Goal: Task Accomplishment & Management: Use online tool/utility

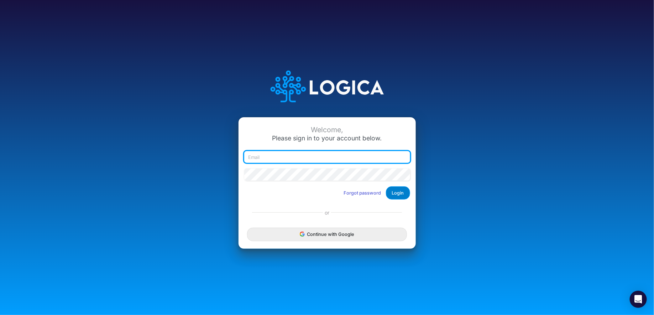
type input "raphael.jordao@recargapay.com"
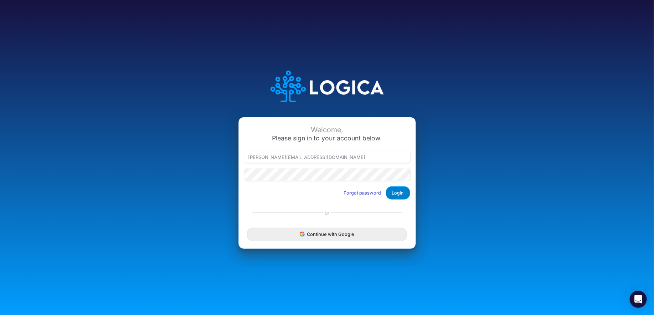
click at [403, 191] on button "Login" at bounding box center [398, 192] width 24 height 13
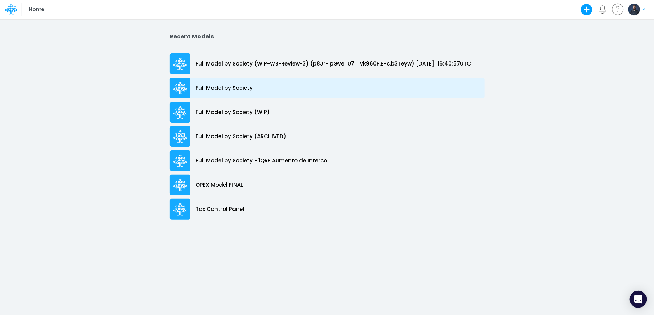
click at [226, 86] on p "Full Model by Society" at bounding box center [224, 88] width 57 height 8
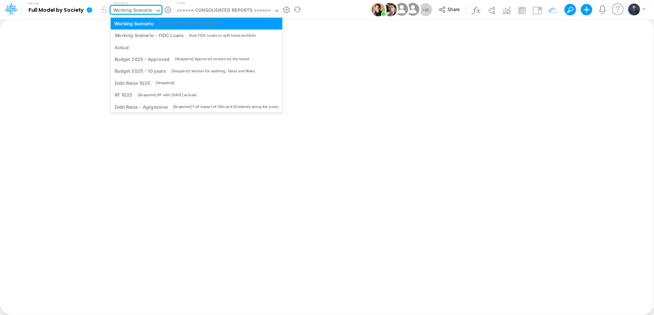
click at [145, 7] on div "Working Scenario" at bounding box center [133, 11] width 40 height 8
click at [202, 33] on div "New FIDC Loans to split loans portfolio" at bounding box center [222, 35] width 67 height 5
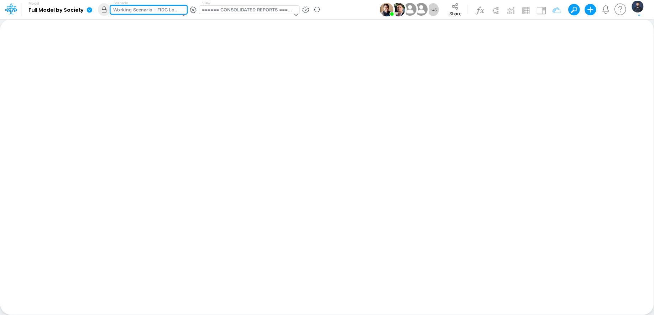
click at [256, 9] on div "====== CONSOLIDATED REPORTS ======" at bounding box center [247, 10] width 90 height 8
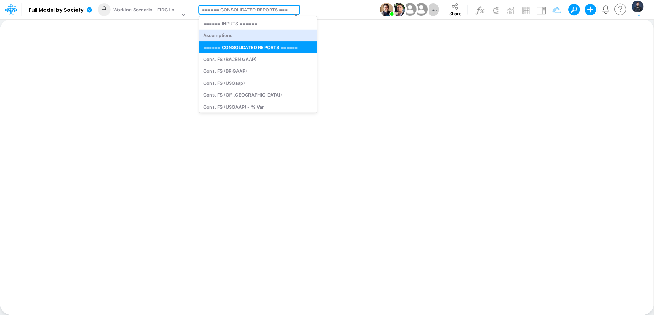
click at [354, 62] on div "Insert new Conditional formatting Paste Cut Copy AutoFill Ready 100% Sum: null …" at bounding box center [327, 167] width 654 height 296
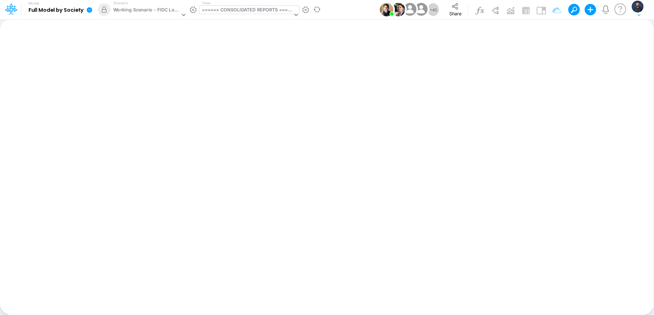
click at [270, 12] on div "====== CONSOLIDATED REPORTS ======" at bounding box center [247, 10] width 90 height 8
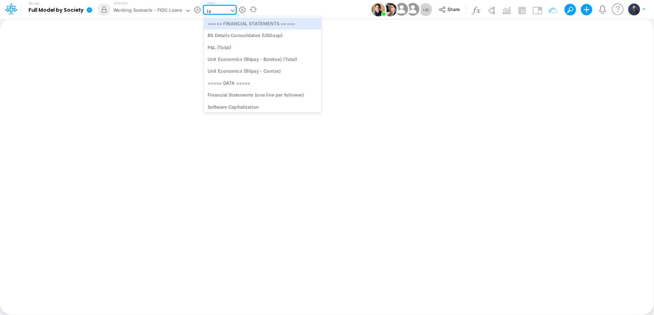
type input "tax"
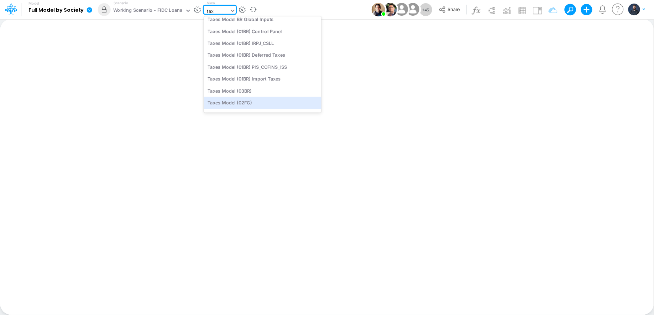
scroll to position [31, 0]
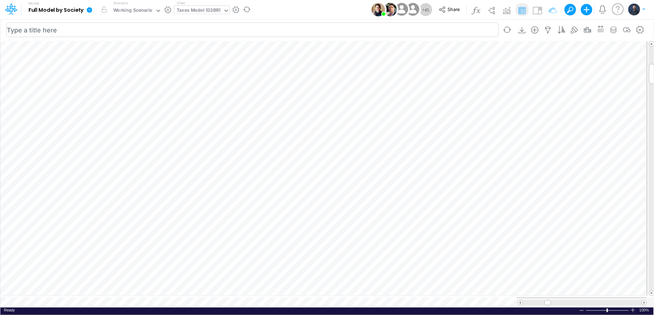
scroll to position [3, 0]
click at [634, 309] on div "Ready 100% Sum: null Max: null Min: null Numerical Count: null Count: null Aver…" at bounding box center [326, 311] width 653 height 9
click at [633, 307] on div at bounding box center [633, 309] width 6 height 5
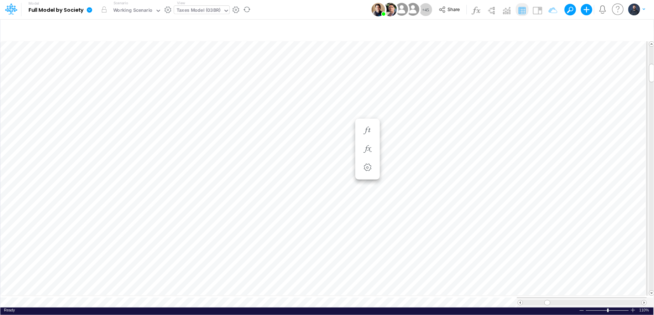
click at [633, 307] on div at bounding box center [633, 309] width 6 height 5
click at [155, 9] on icon at bounding box center [158, 10] width 6 height 6
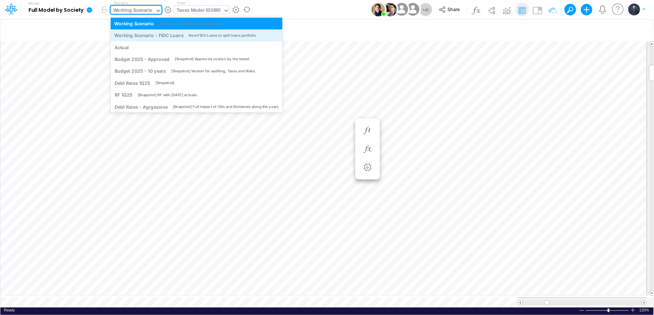
click at [179, 33] on div "Working Scenario - FIDC Loans" at bounding box center [148, 35] width 69 height 7
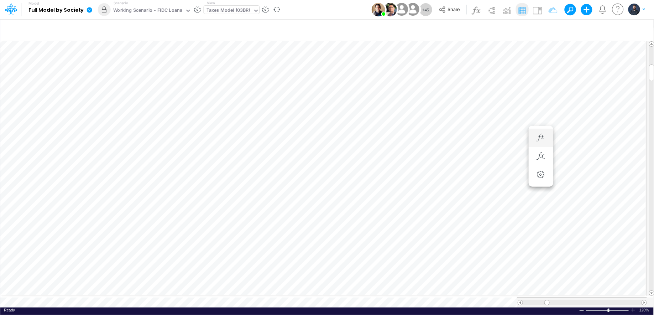
scroll to position [3, 0]
click at [85, 11] on link at bounding box center [91, 9] width 14 height 19
click at [127, 73] on button "View model info" at bounding box center [125, 73] width 76 height 11
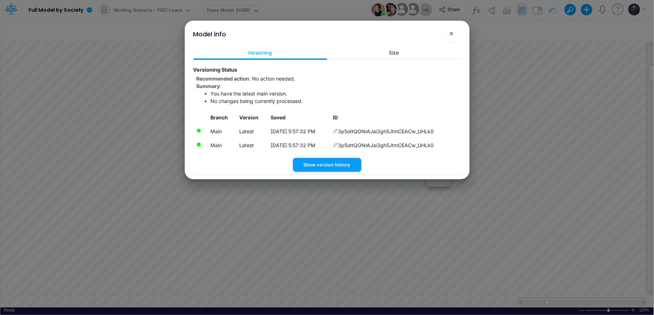
click at [330, 128] on td "9/29/2025, 5:57:32 PM" at bounding box center [298, 131] width 63 height 14
click at [451, 30] on span "×" at bounding box center [451, 33] width 5 height 9
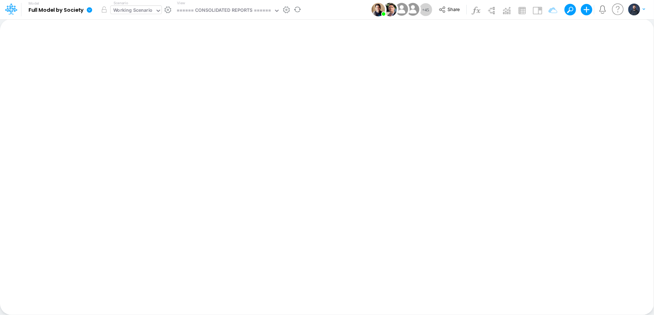
click at [149, 11] on div "Working Scenario" at bounding box center [133, 11] width 40 height 8
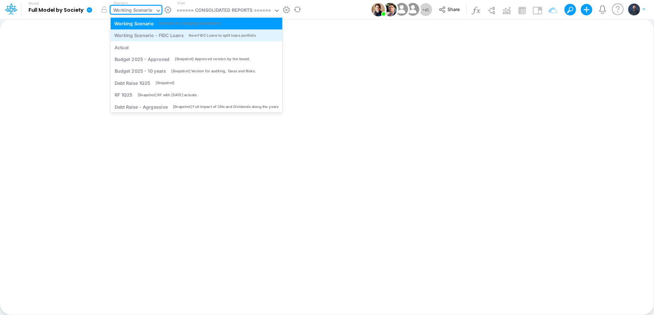
click at [170, 36] on div "Working Scenario - FIDC Loans" at bounding box center [148, 35] width 69 height 7
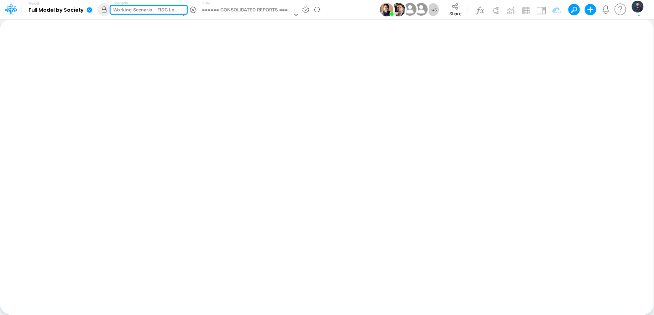
click at [88, 12] on icon at bounding box center [89, 9] width 5 height 5
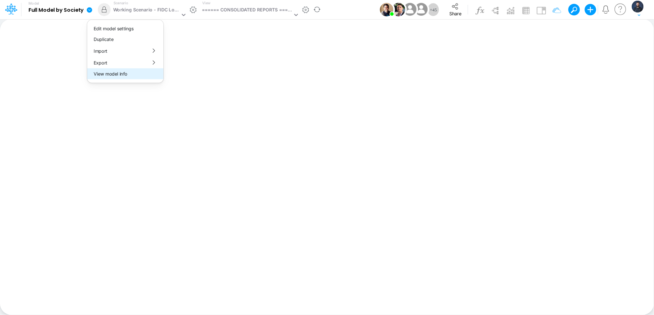
click at [107, 72] on button "View model info" at bounding box center [125, 73] width 76 height 11
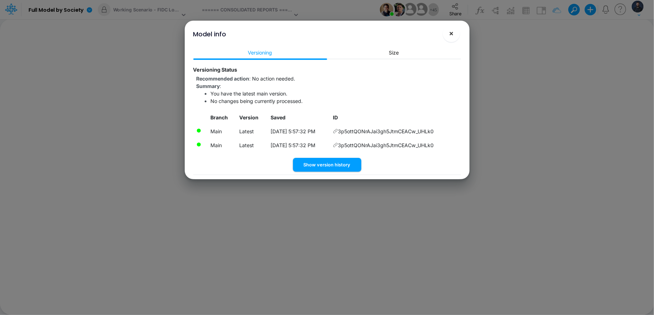
click at [454, 32] on button "×" at bounding box center [451, 33] width 17 height 17
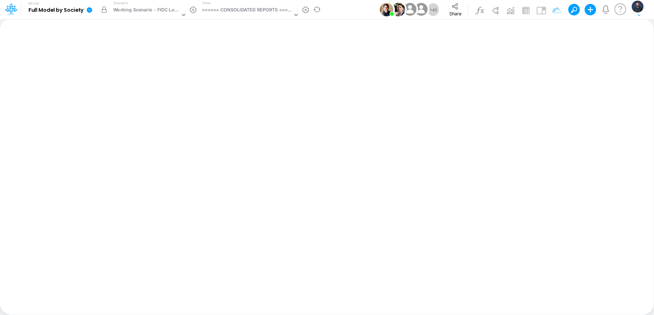
click at [103, 7] on button "button" at bounding box center [104, 9] width 13 height 13
click at [87, 7] on icon at bounding box center [89, 10] width 6 height 6
click at [108, 72] on button "View model info" at bounding box center [125, 73] width 76 height 11
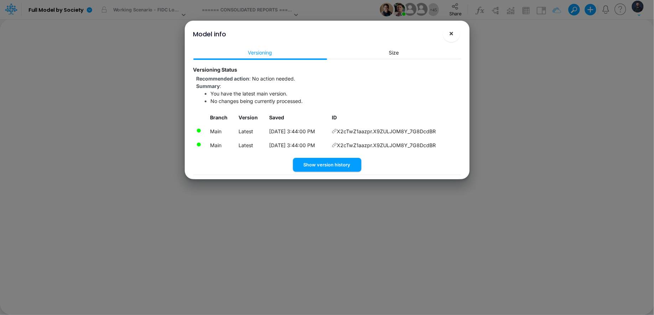
click at [453, 35] on span "×" at bounding box center [451, 33] width 5 height 9
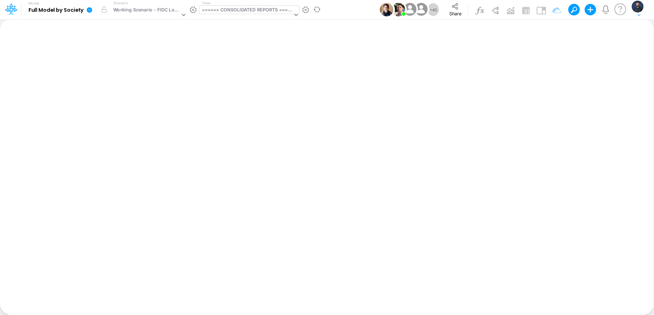
click at [228, 11] on div "====== CONSOLIDATED REPORTS ======" at bounding box center [247, 10] width 90 height 8
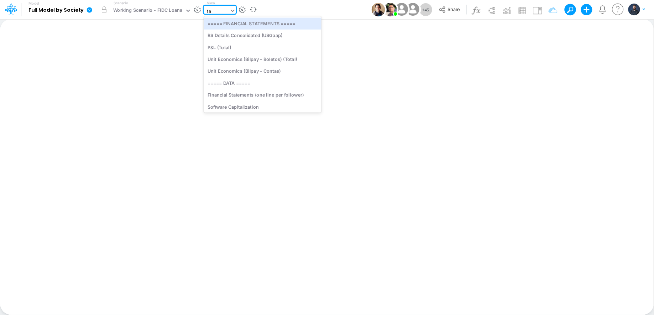
type input "tax"
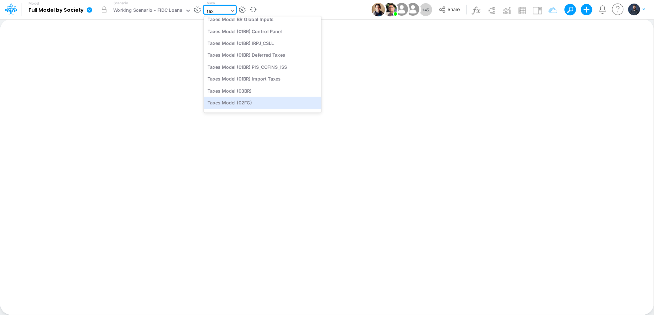
scroll to position [31, 0]
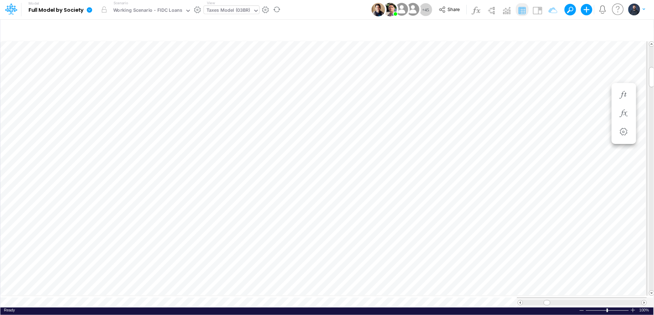
scroll to position [3, 0]
click at [88, 8] on icon at bounding box center [89, 9] width 5 height 5
click at [123, 69] on button "View model info" at bounding box center [125, 73] width 76 height 11
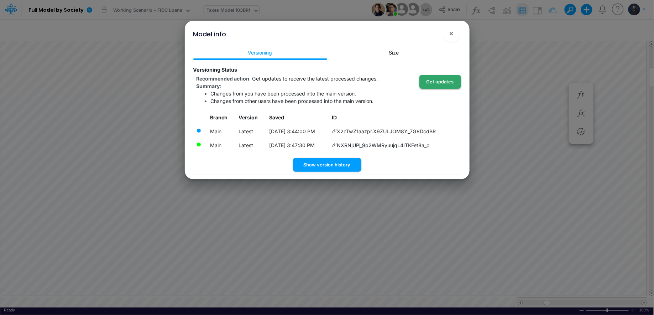
click at [442, 82] on button "Get updates" at bounding box center [441, 82] width 42 height 14
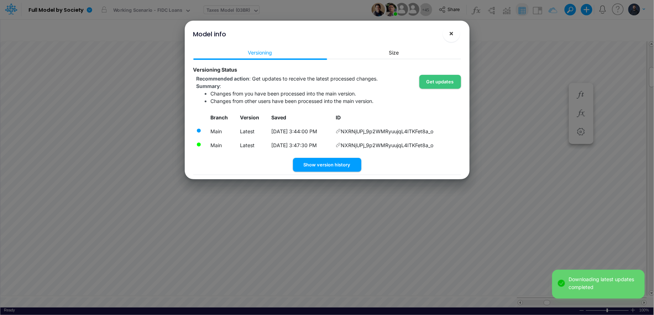
click at [450, 33] on span "×" at bounding box center [451, 33] width 5 height 9
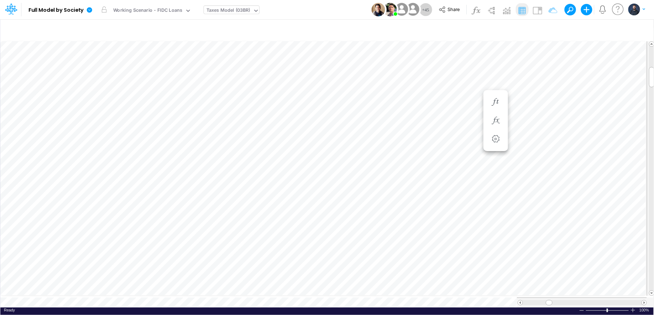
scroll to position [3, 0]
click at [220, 11] on div "Taxes Model (03BR)" at bounding box center [229, 11] width 44 height 8
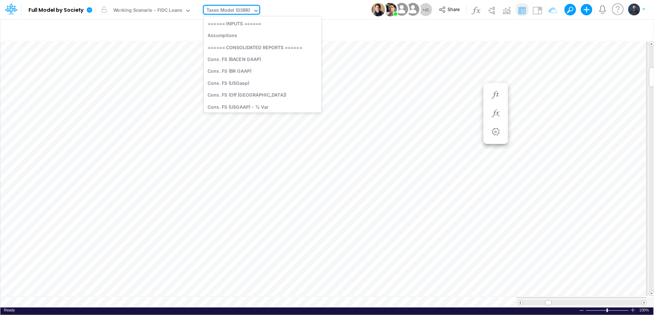
scroll to position [1459, 0]
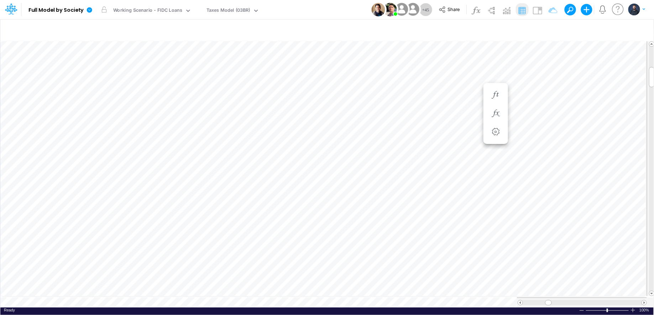
click at [344, 11] on div "Model Full Model by Society Edit model settings Duplicate Import QuickBooks Qui…" at bounding box center [327, 9] width 589 height 19
click at [91, 14] on link at bounding box center [91, 9] width 14 height 19
click at [123, 75] on button "View model info" at bounding box center [125, 73] width 76 height 11
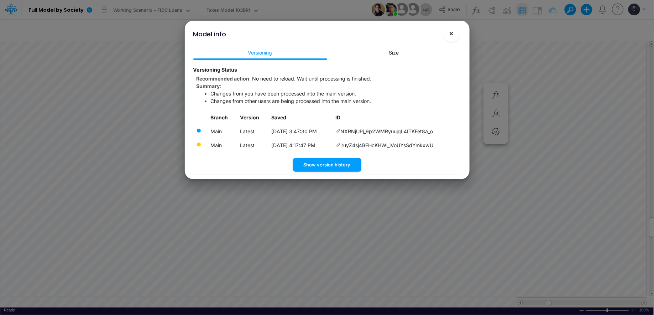
click at [452, 36] on span "×" at bounding box center [451, 33] width 5 height 9
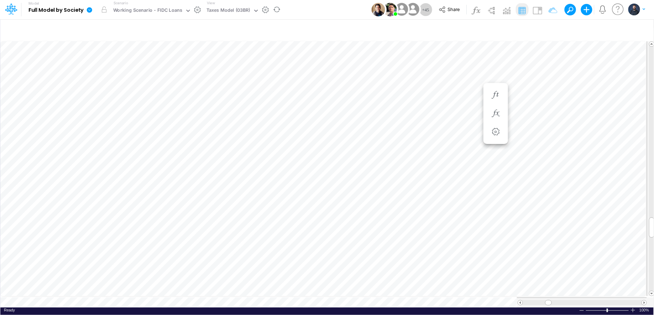
click at [91, 11] on icon at bounding box center [89, 9] width 5 height 5
click at [122, 72] on button "View model info" at bounding box center [125, 73] width 76 height 11
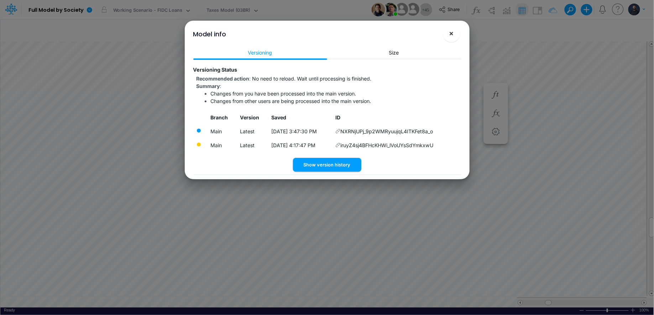
click at [448, 32] on button "×" at bounding box center [451, 33] width 17 height 17
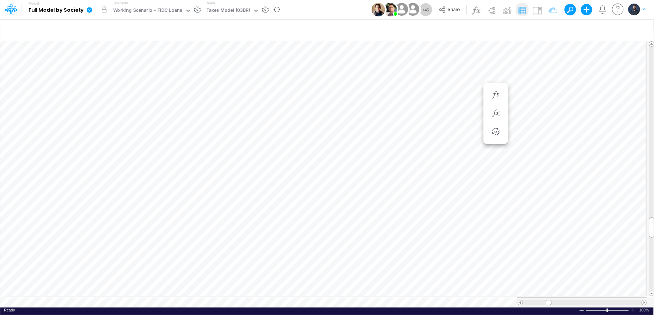
click at [88, 5] on link at bounding box center [91, 9] width 14 height 19
click at [127, 71] on button "View model info" at bounding box center [125, 73] width 76 height 11
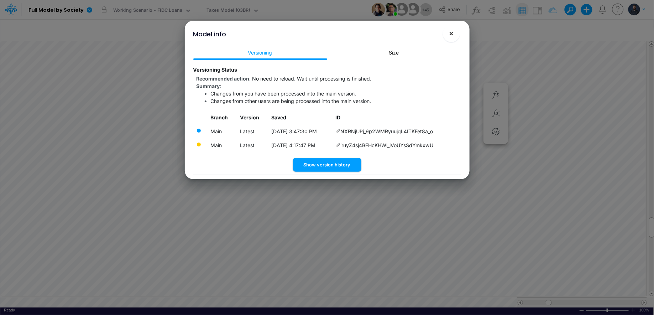
click at [454, 36] on button "×" at bounding box center [451, 33] width 17 height 17
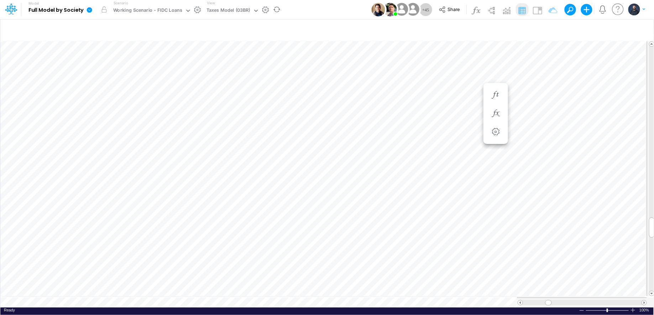
click at [85, 12] on link at bounding box center [91, 9] width 14 height 19
click at [115, 74] on button "View model info" at bounding box center [125, 73] width 76 height 11
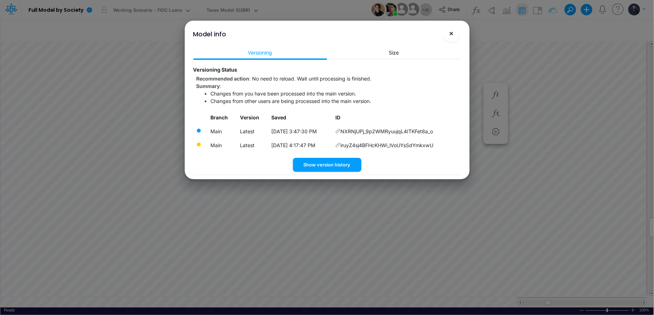
click at [456, 36] on button "×" at bounding box center [451, 33] width 17 height 17
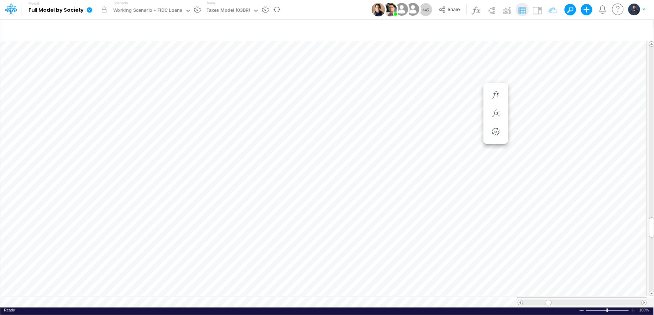
click at [88, 11] on icon at bounding box center [89, 9] width 5 height 5
click at [128, 71] on button "View model info" at bounding box center [125, 73] width 76 height 11
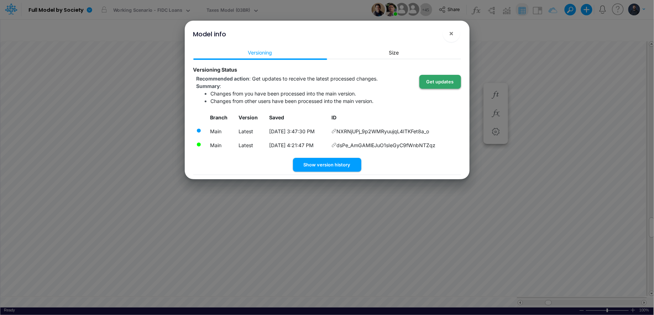
click at [438, 84] on button "Get updates" at bounding box center [441, 82] width 42 height 14
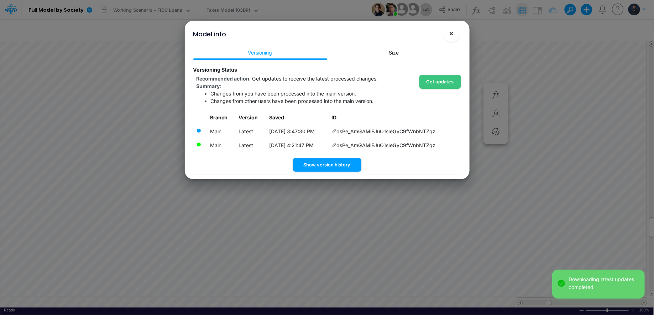
click at [446, 33] on button "×" at bounding box center [451, 33] width 17 height 17
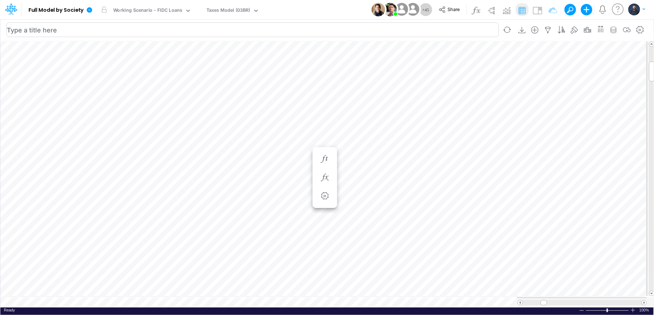
scroll to position [0, 0]
click at [90, 9] on icon at bounding box center [89, 9] width 5 height 5
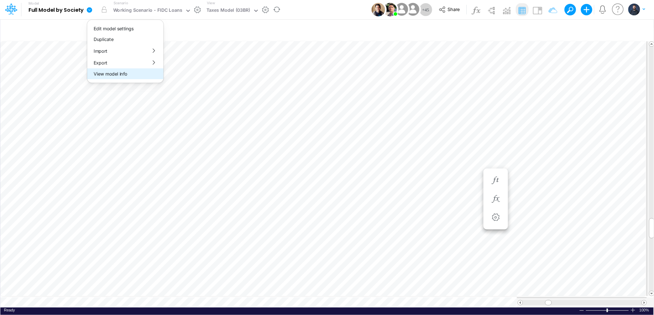
click at [120, 69] on button "View model info" at bounding box center [125, 73] width 76 height 11
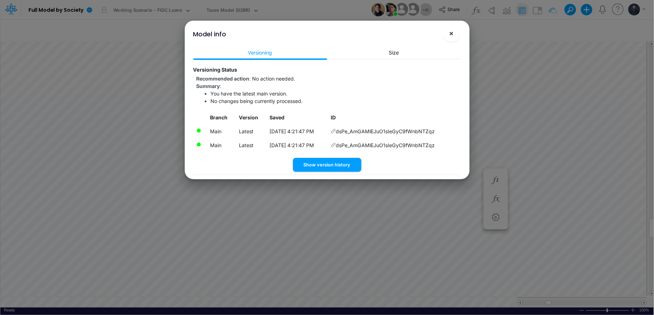
click at [450, 34] on span "×" at bounding box center [451, 33] width 5 height 9
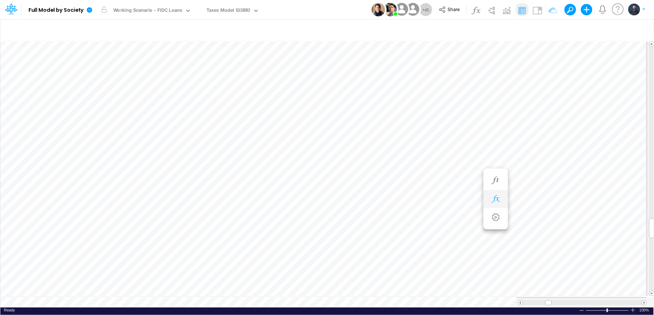
click at [498, 199] on icon "button" at bounding box center [495, 198] width 11 height 7
click at [89, 6] on link at bounding box center [91, 9] width 14 height 19
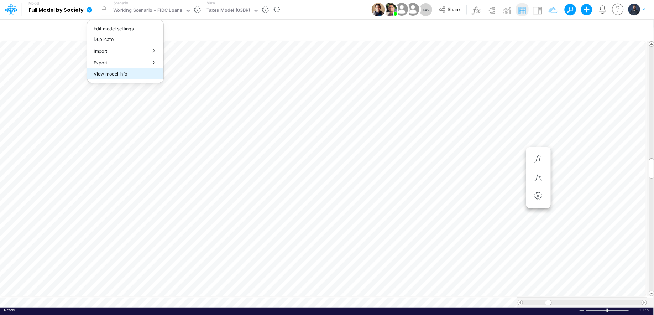
click at [132, 76] on button "View model info" at bounding box center [125, 73] width 76 height 11
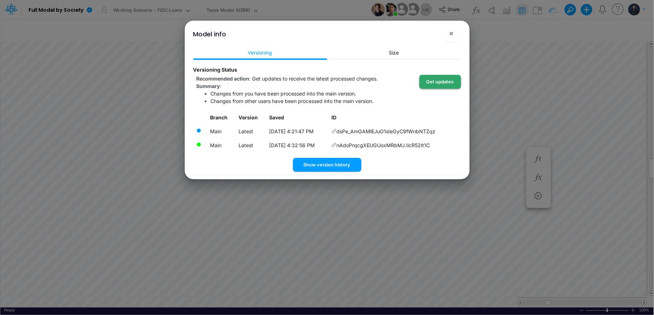
click at [443, 79] on button "Get updates" at bounding box center [441, 82] width 42 height 14
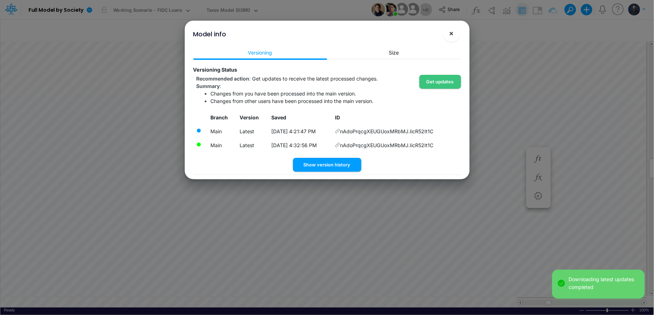
click at [451, 34] on span "×" at bounding box center [451, 33] width 5 height 9
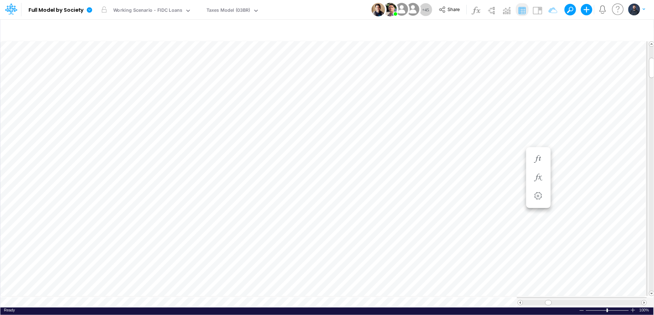
scroll to position [3, 0]
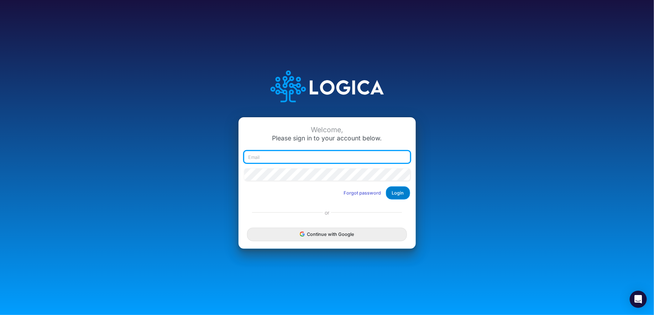
type input "[PERSON_NAME][EMAIL_ADDRESS][DOMAIN_NAME]"
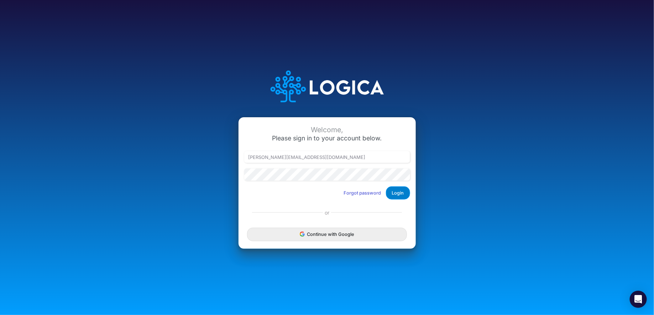
click at [389, 195] on button "Login" at bounding box center [398, 192] width 24 height 13
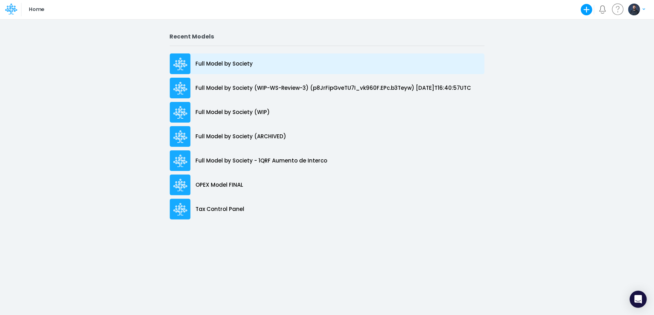
click at [255, 63] on div "Full Model by Society" at bounding box center [327, 63] width 315 height 21
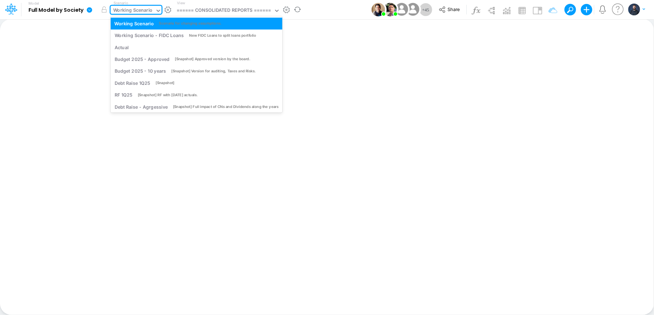
click at [150, 11] on div "Working Scenario" at bounding box center [133, 11] width 40 height 8
click at [178, 82] on div "Debt Raise 1Q25 [Snapshot]" at bounding box center [196, 82] width 164 height 7
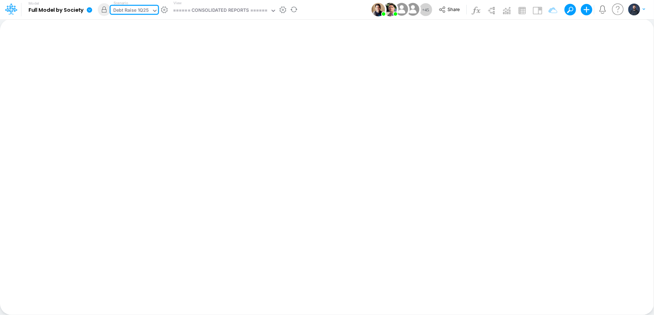
click at [155, 9] on icon at bounding box center [155, 10] width 6 height 6
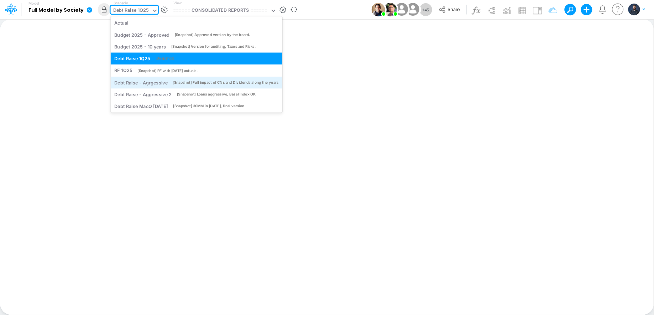
scroll to position [28, 0]
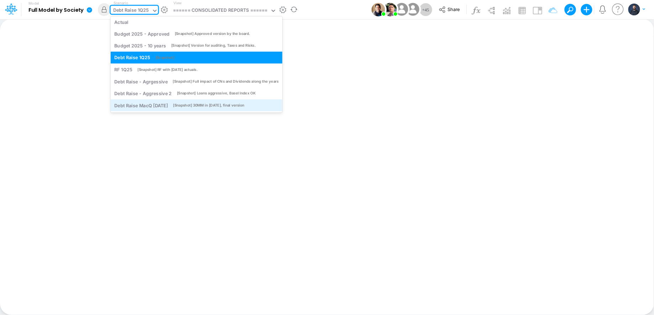
click at [162, 106] on div "Debt Raise MacQ [DATE]" at bounding box center [140, 105] width 53 height 7
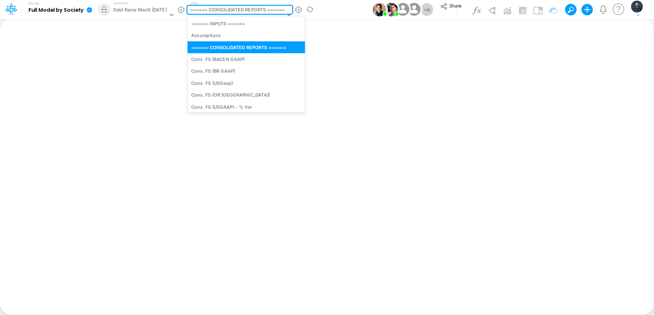
click at [252, 9] on div "====== CONSOLIDATED REPORTS ======" at bounding box center [237, 10] width 95 height 8
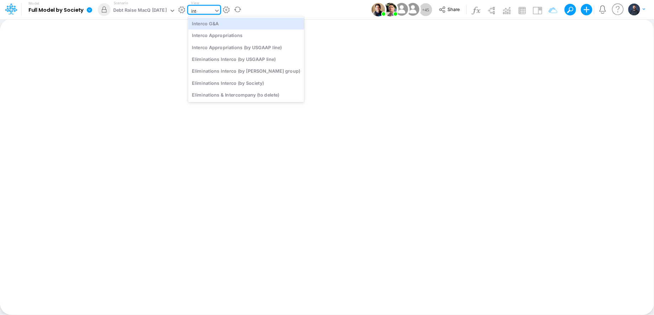
type input "inter"
type input "Intercos G&A"
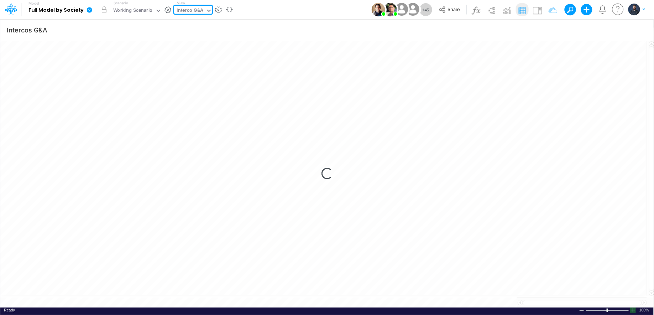
click at [633, 307] on div at bounding box center [633, 309] width 6 height 5
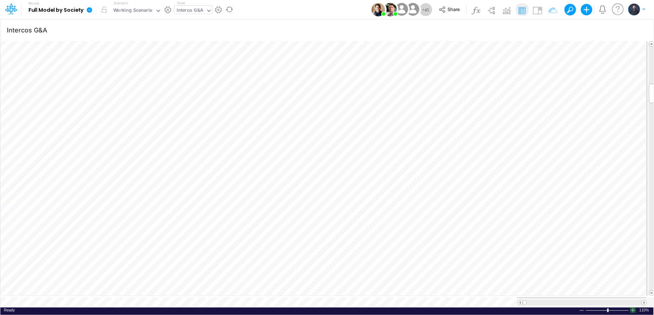
click at [635, 308] on div at bounding box center [633, 309] width 6 height 5
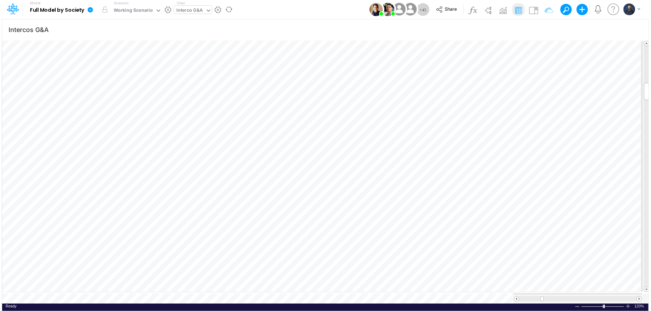
scroll to position [3, 0]
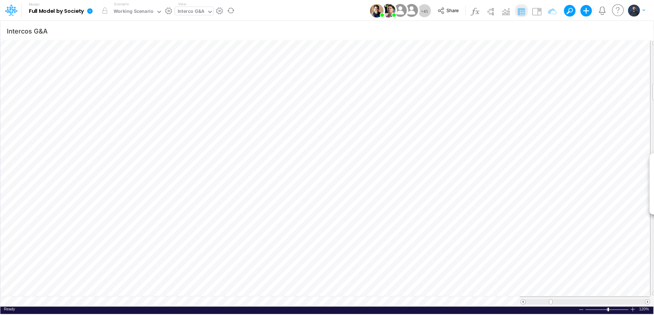
scroll to position [3, 0]
